Goal: Task Accomplishment & Management: Complete application form

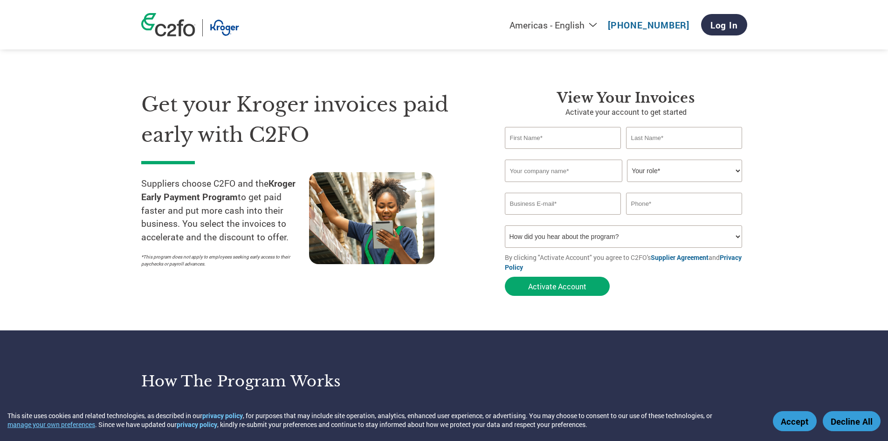
click at [535, 143] on input "text" at bounding box center [563, 138] width 117 height 22
type input "[PERSON_NAME]"
type input "[EMAIL_ADDRESS][DOMAIN_NAME]"
type input "4195716830"
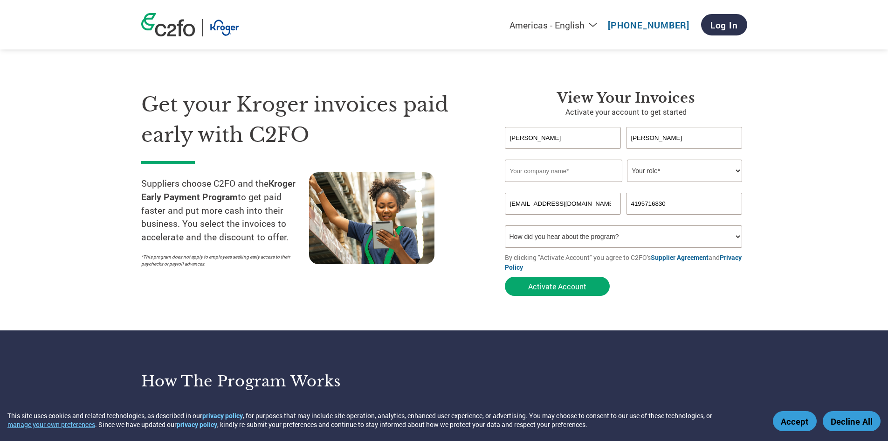
click at [548, 171] on input "text" at bounding box center [564, 170] width 118 height 22
type input "[PERSON_NAME] Electrical Co., LLC"
click at [657, 163] on select "Your role* CFO Controller Credit Manager Finance Director Treasurer CEO Preside…" at bounding box center [684, 170] width 115 height 22
select select "OWNER_FOUNDER"
click at [627, 159] on select "Your role* CFO Controller Credit Manager Finance Director Treasurer CEO Preside…" at bounding box center [684, 170] width 115 height 22
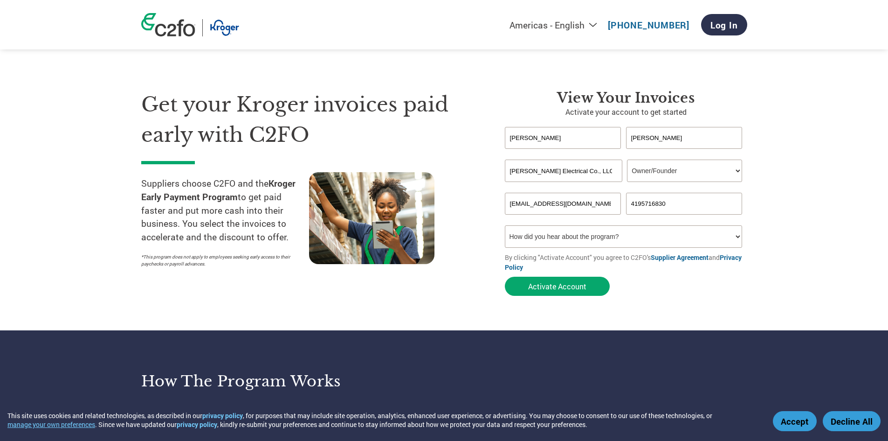
click at [569, 235] on select "How did you hear about the program? Received a letter Email Social Media Online…" at bounding box center [624, 236] width 238 height 22
select select "Email"
click at [505, 225] on select "How did you hear about the program? Received a letter Email Social Media Online…" at bounding box center [624, 236] width 238 height 22
click at [540, 284] on button "Activate Account" at bounding box center [557, 286] width 105 height 19
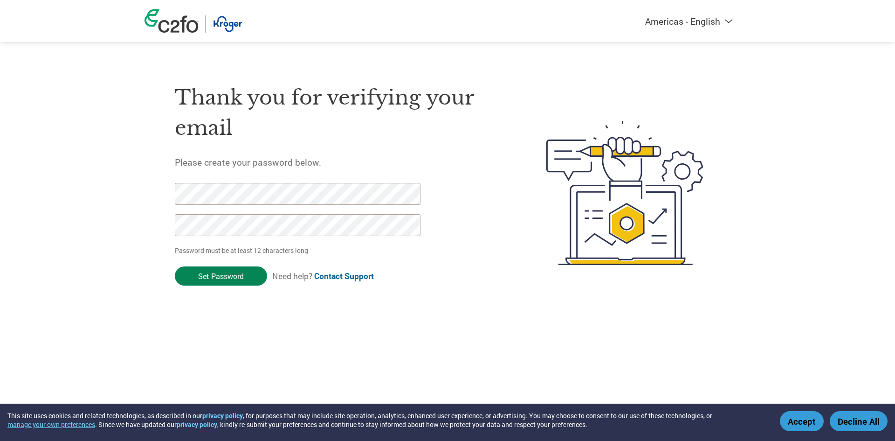
click at [208, 269] on input "Set Password" at bounding box center [221, 275] width 92 height 19
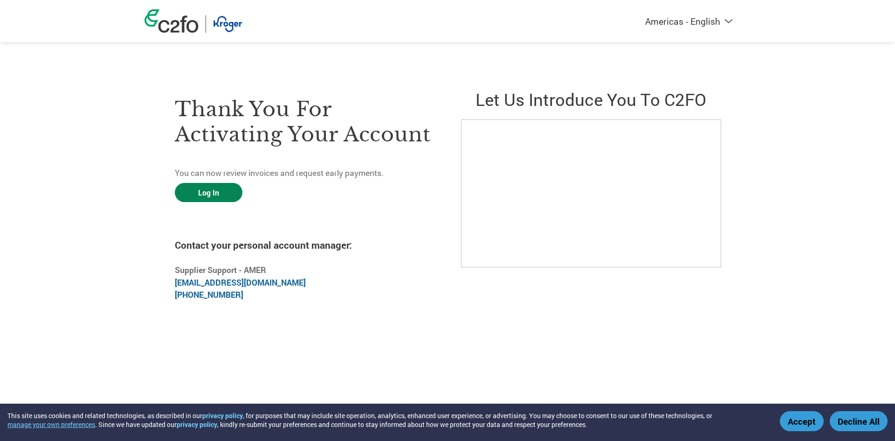
click at [205, 201] on link "Log In" at bounding box center [209, 192] width 68 height 19
